Goal: Task Accomplishment & Management: Use online tool/utility

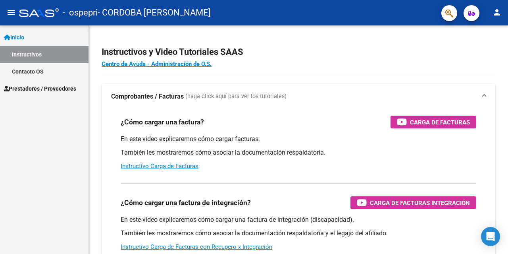
click at [28, 49] on link "Instructivos" at bounding box center [44, 54] width 89 height 17
click at [23, 87] on span "Prestadores / Proveedores" at bounding box center [40, 88] width 72 height 9
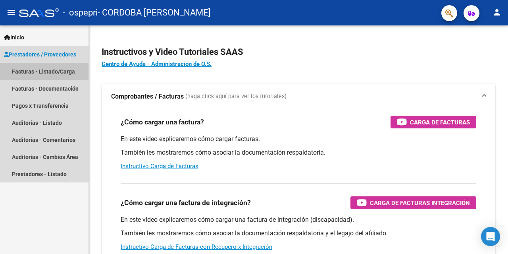
click at [69, 71] on link "Facturas - Listado/Carga" at bounding box center [44, 71] width 89 height 17
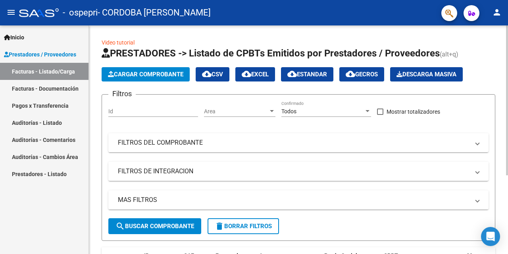
click at [171, 77] on span "Cargar Comprobante" at bounding box center [145, 74] width 75 height 7
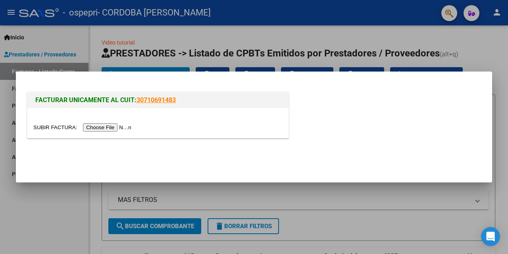
click at [121, 127] on input "file" at bounding box center [83, 127] width 100 height 8
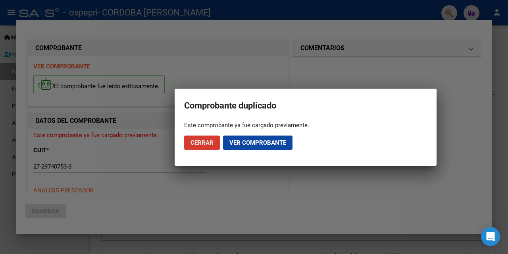
click at [203, 140] on span "Cerrar" at bounding box center [202, 142] width 23 height 7
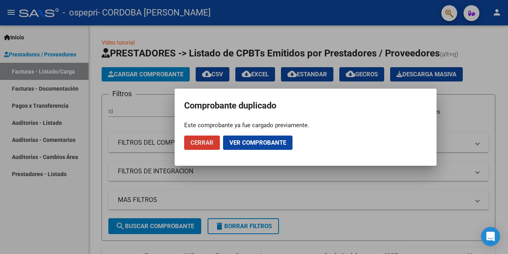
click at [204, 144] on span "Cerrar" at bounding box center [202, 142] width 23 height 7
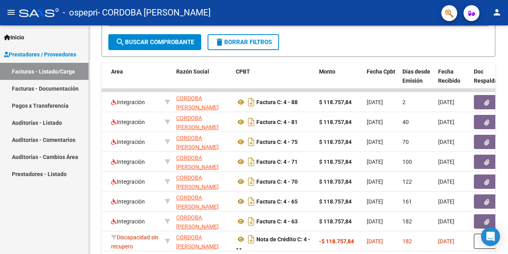
scroll to position [0, 189]
